Goal: Navigation & Orientation: Find specific page/section

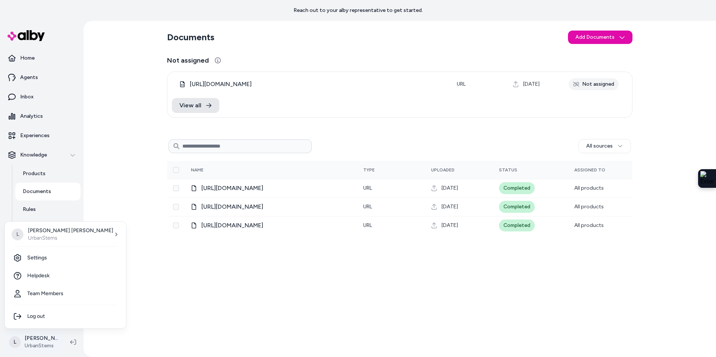
click at [44, 343] on html "Reach out to your alby representative to get started. Home Agents Inbox Analyti…" at bounding box center [358, 178] width 716 height 357
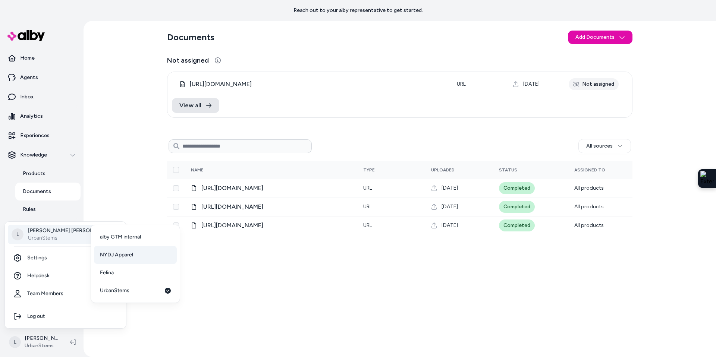
click at [115, 252] on span "NYDJ Apparel" at bounding box center [116, 254] width 33 height 7
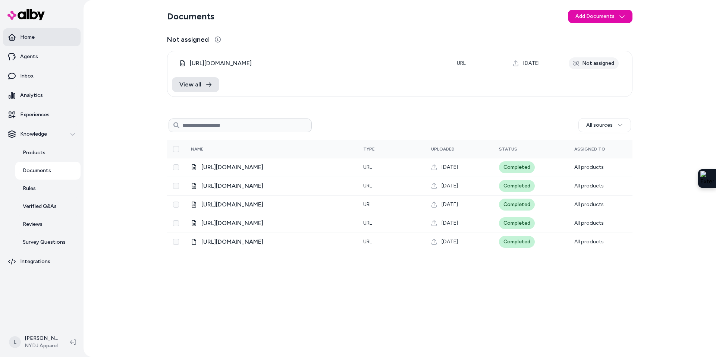
click at [30, 39] on p "Home" at bounding box center [27, 37] width 15 height 7
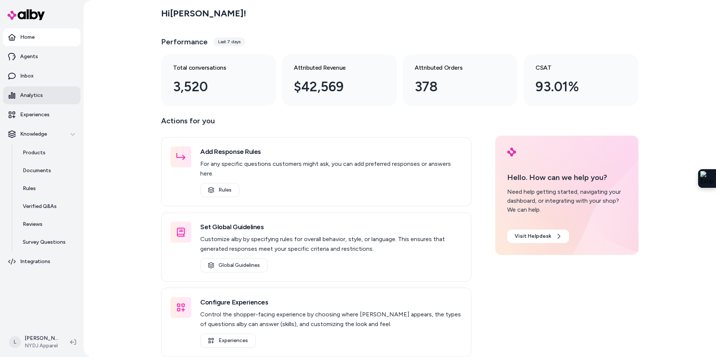
click at [38, 94] on p "Analytics" at bounding box center [31, 95] width 23 height 7
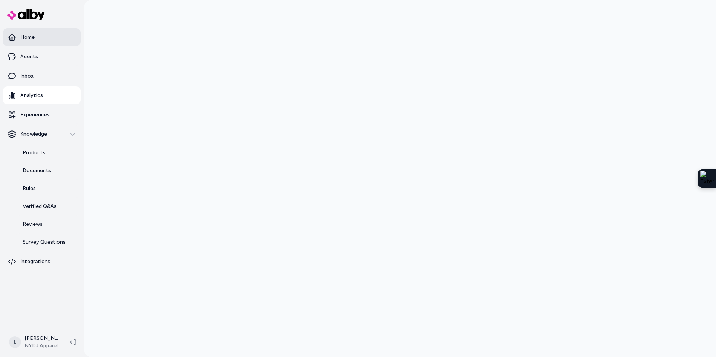
click at [32, 40] on p "Home" at bounding box center [27, 37] width 15 height 7
